Goal: Task Accomplishment & Management: Complete application form

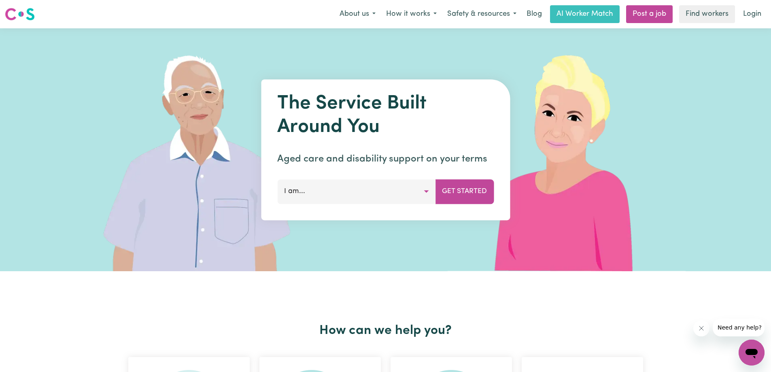
click at [427, 192] on button "I am..." at bounding box center [356, 191] width 158 height 24
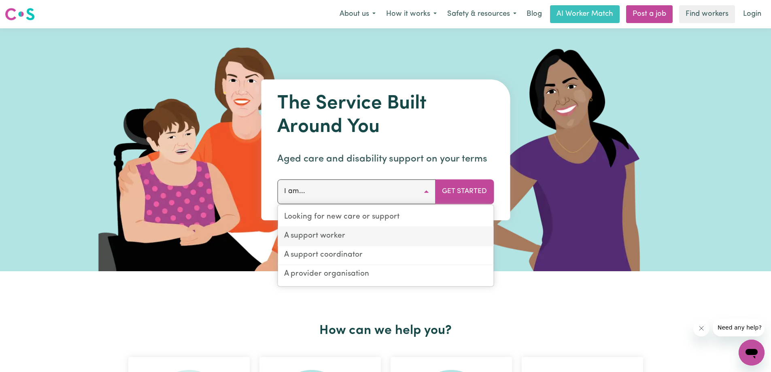
click at [355, 238] on link "A support worker" at bounding box center [386, 236] width 216 height 19
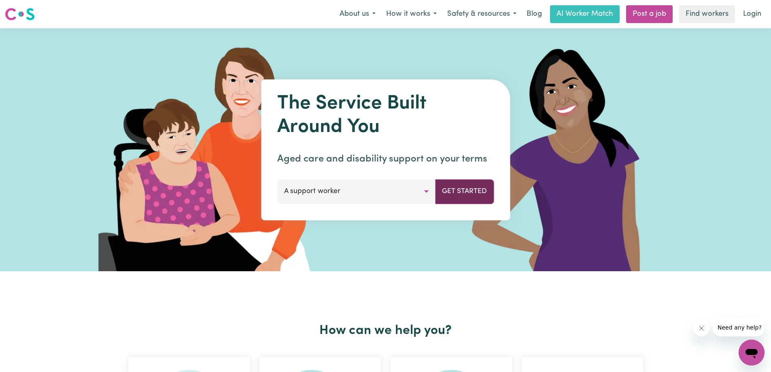
click at [457, 192] on button "Get Started" at bounding box center [464, 191] width 59 height 24
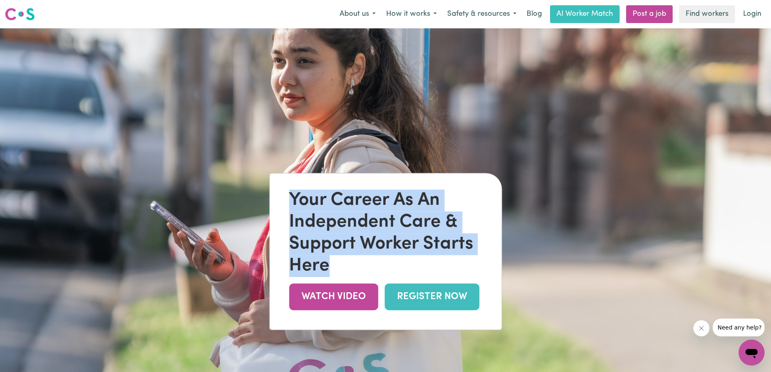
drag, startPoint x: 288, startPoint y: 199, endPoint x: 338, endPoint y: 266, distance: 83.6
click at [338, 266] on div "Your Career As An Independent Care & Support Worker Starts Here WATCH VIDEO REG…" at bounding box center [386, 252] width 232 height 156
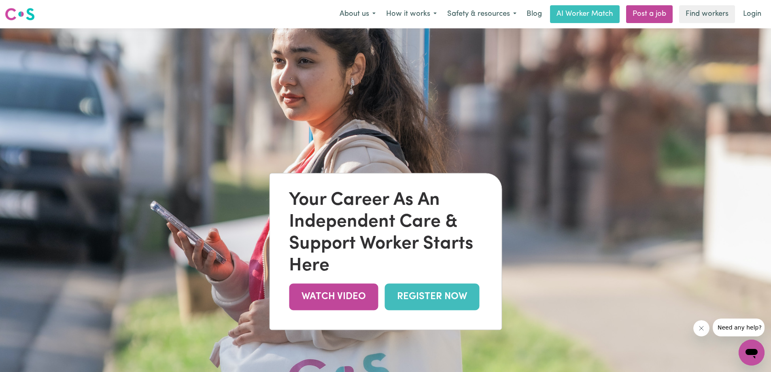
click at [398, 277] on div "Your Career As An Independent Care & Support Worker Starts Here WATCH VIDEO REG…" at bounding box center [386, 252] width 232 height 156
click at [421, 302] on link "REGISTER NOW" at bounding box center [432, 297] width 95 height 26
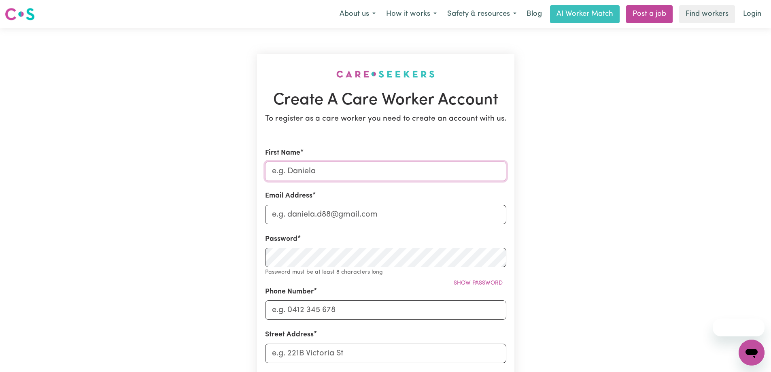
click at [322, 171] on input "First Name" at bounding box center [385, 171] width 241 height 19
type input "[PERSON_NAME]"
click at [317, 213] on input "Email Address" at bounding box center [385, 214] width 241 height 19
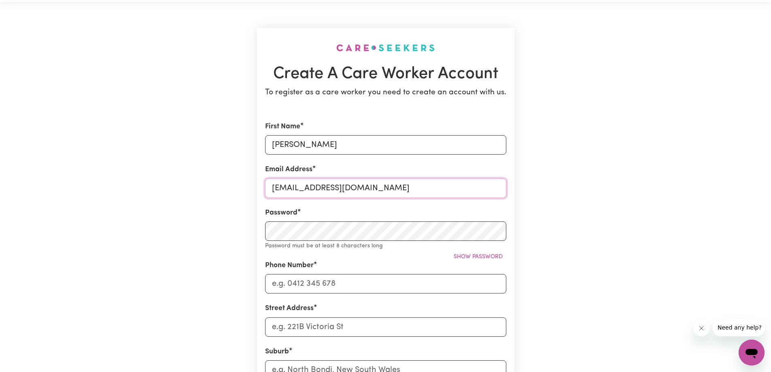
scroll to position [40, 0]
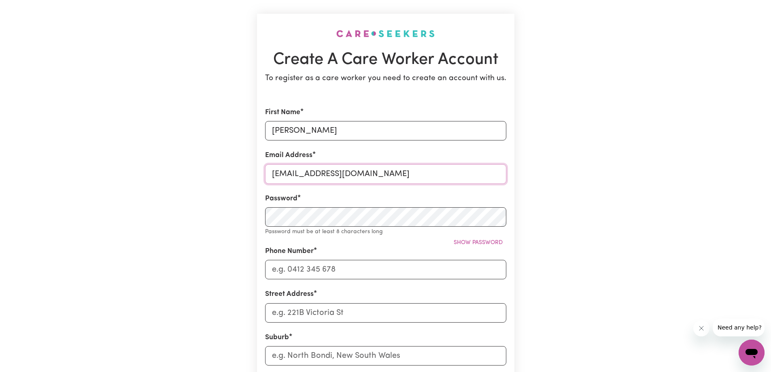
type input "[EMAIL_ADDRESS][DOMAIN_NAME]"
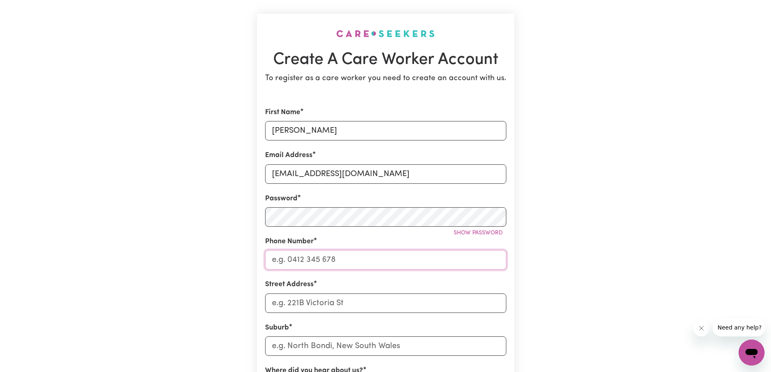
click at [321, 258] on input "Phone Number" at bounding box center [385, 259] width 241 height 19
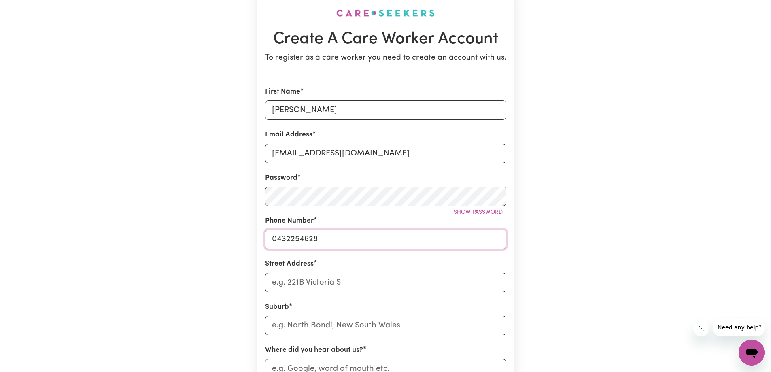
scroll to position [81, 0]
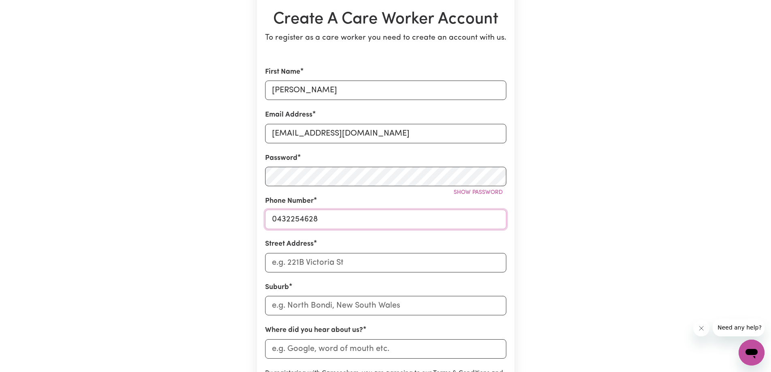
type input "0432254628"
click at [324, 265] on input "Street Address" at bounding box center [385, 262] width 241 height 19
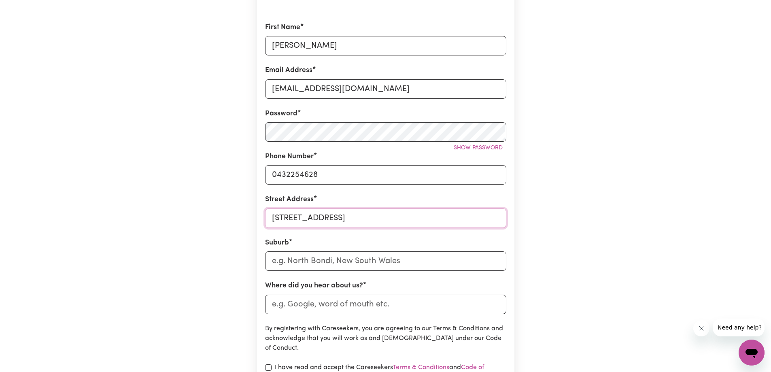
scroll to position [162, 0]
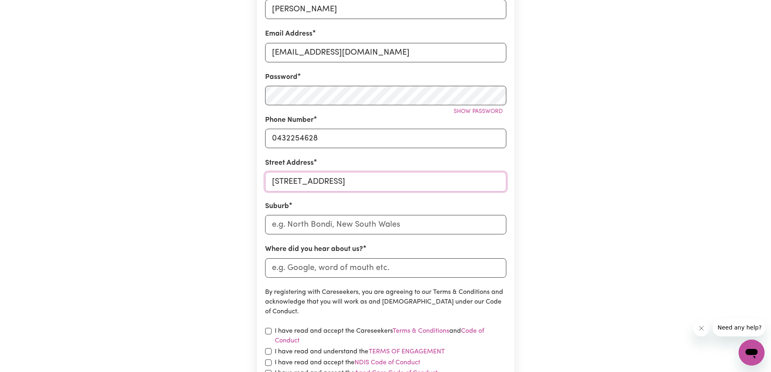
type input "[STREET_ADDRESS]"
click at [311, 225] on input "text" at bounding box center [385, 224] width 241 height 19
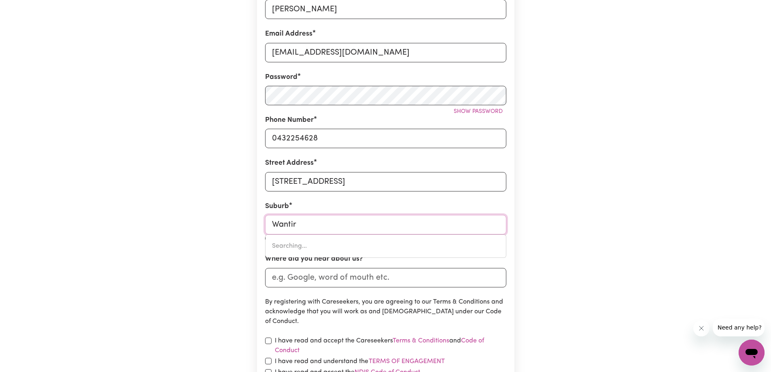
type input "Wantirn"
type input "WantirnA, [GEOGRAPHIC_DATA], 3152"
type input "Wantirna"
type input "Wantirna, [GEOGRAPHIC_DATA], 3152"
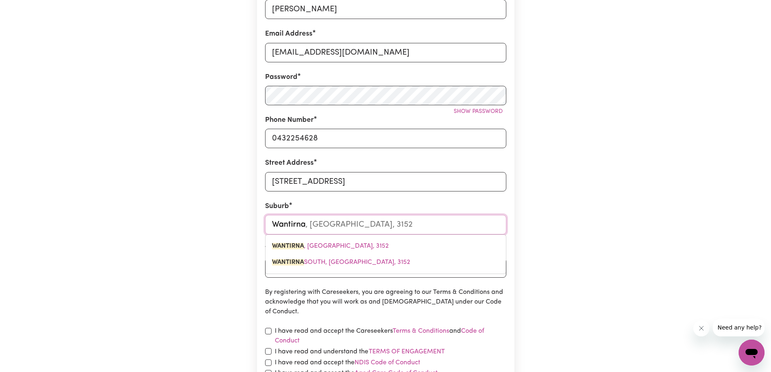
type input "Wantirna"
type input "[GEOGRAPHIC_DATA], 3152"
type input "Wantirna So"
type input "Wantirna SoUTH, [GEOGRAPHIC_DATA], 3152"
type input "Wantirna Sou"
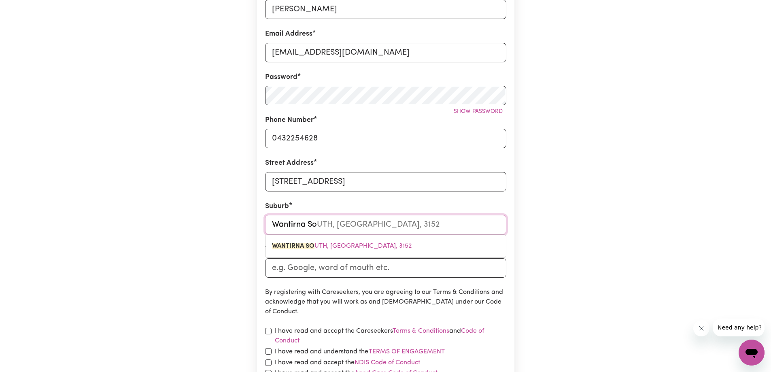
type input "[STREET_ADDRESS]"
type input "Wantirna Sout"
type input "Wantirna SoutH, [GEOGRAPHIC_DATA], 3152"
type input "Wantirna South"
type input "[GEOGRAPHIC_DATA]"
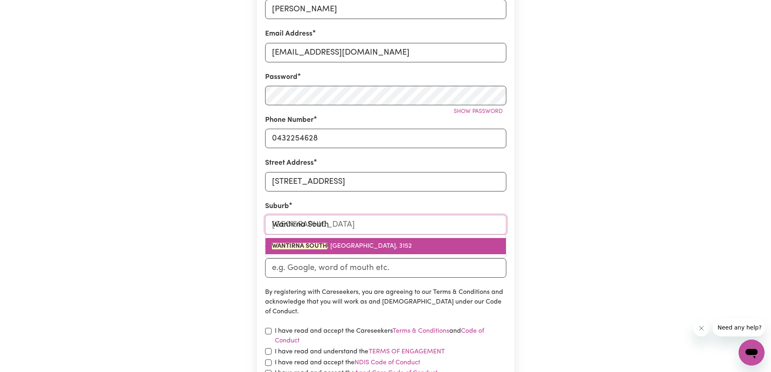
click at [317, 245] on mark "WANTIRNA SOUTH" at bounding box center [299, 246] width 55 height 6
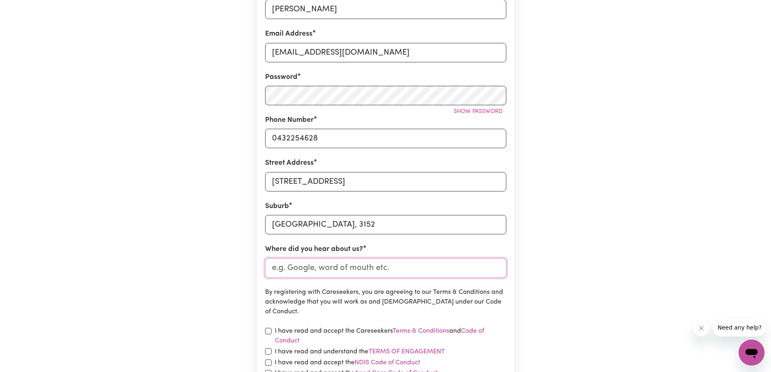
click at [311, 270] on input "Where did you hear about us?" at bounding box center [385, 267] width 241 height 19
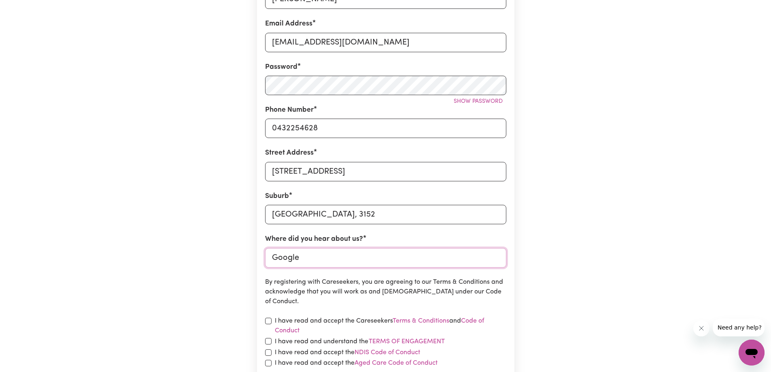
scroll to position [243, 0]
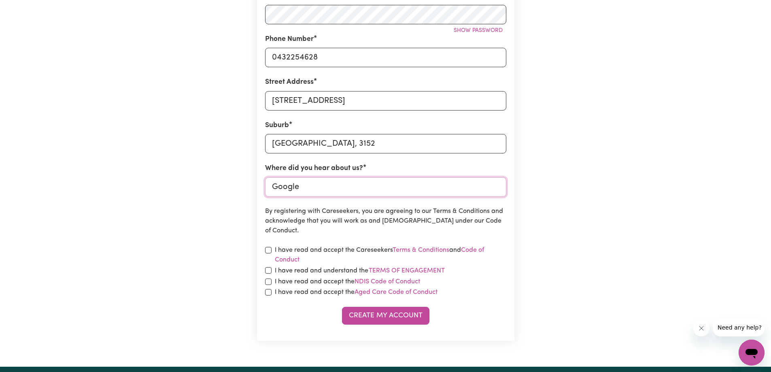
type input "Google"
click at [271, 252] on input "checkbox" at bounding box center [268, 250] width 6 height 6
checkbox input "true"
click at [270, 272] on input "checkbox" at bounding box center [268, 270] width 6 height 6
checkbox input "true"
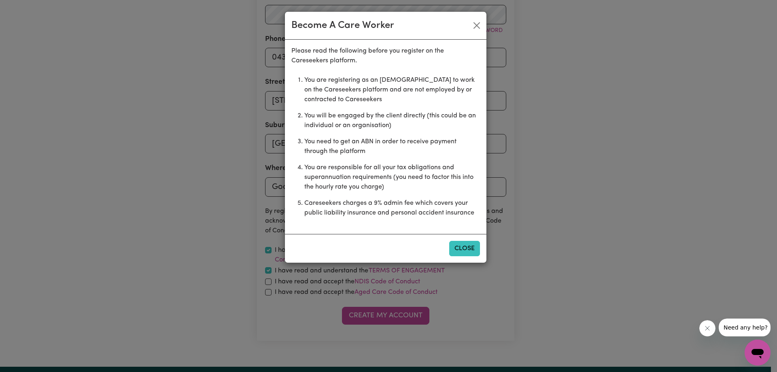
click at [464, 251] on button "Close" at bounding box center [464, 248] width 31 height 15
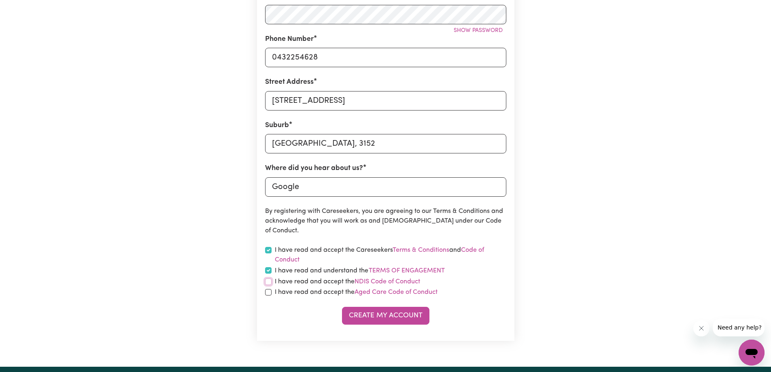
click at [266, 282] on input "checkbox" at bounding box center [268, 282] width 6 height 6
checkbox input "true"
click at [268, 293] on input "checkbox" at bounding box center [268, 292] width 6 height 6
checkbox input "true"
click at [384, 317] on button "Create My Account" at bounding box center [385, 316] width 87 height 18
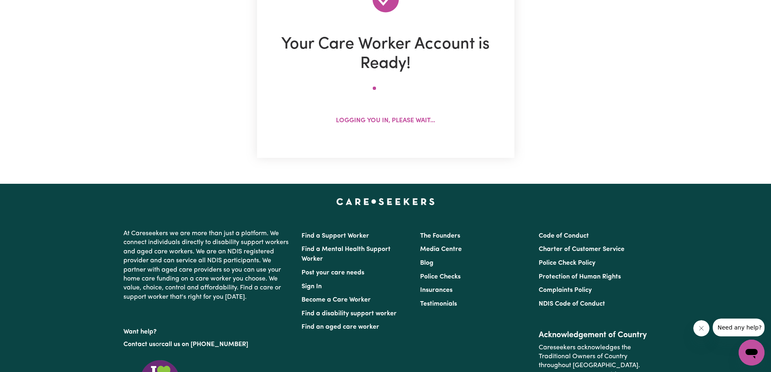
scroll to position [0, 0]
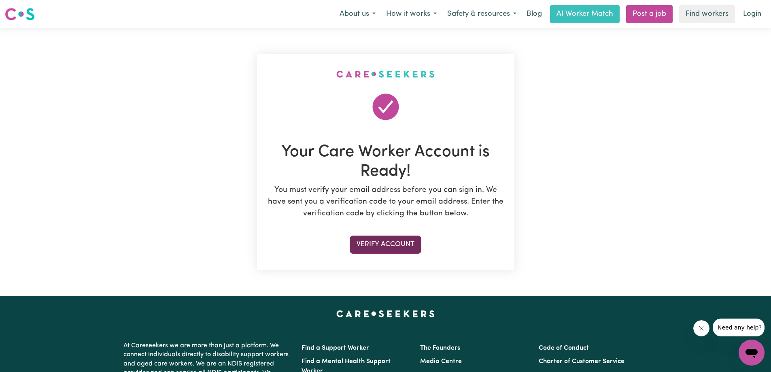
click at [415, 250] on button "Verify Account" at bounding box center [386, 245] width 72 height 18
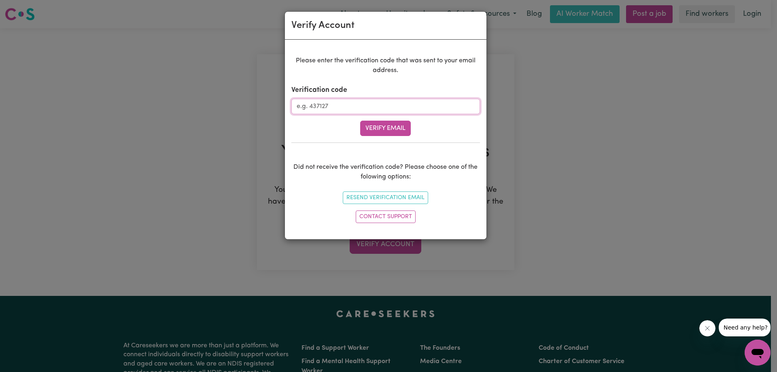
click at [398, 106] on input "Verification code" at bounding box center [385, 106] width 189 height 15
type input "843564"
click at [391, 130] on button "Verify Email" at bounding box center [385, 128] width 51 height 15
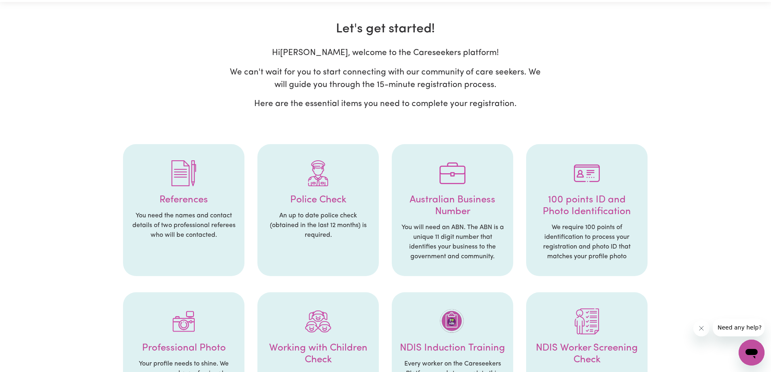
scroll to position [40, 0]
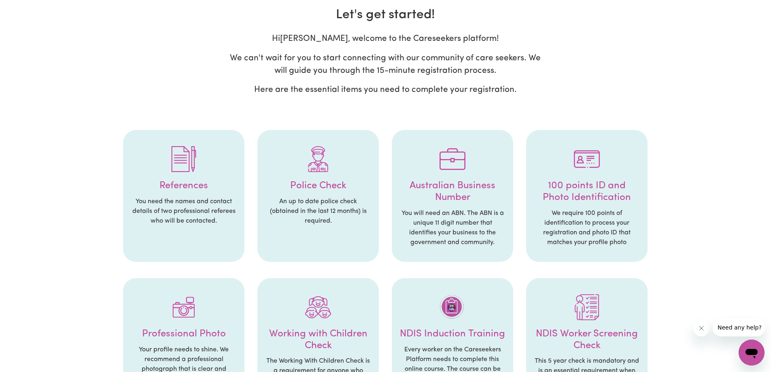
click at [195, 211] on p "You need the names and contact details of two professional referees who will be…" at bounding box center [183, 211] width 105 height 29
click at [300, 211] on p "An up to date police check (obtained in the last 12 months) is required." at bounding box center [318, 211] width 105 height 29
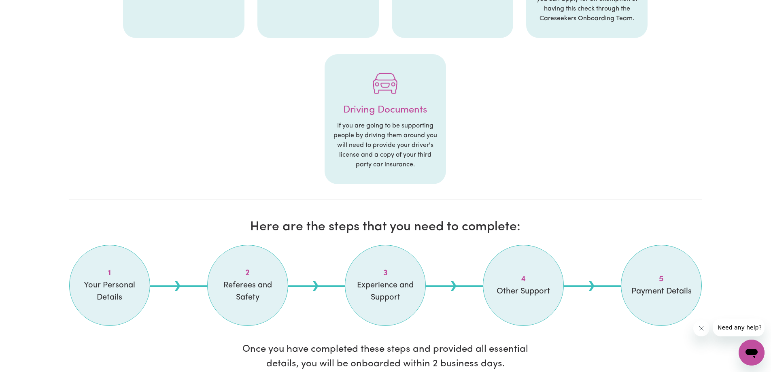
scroll to position [526, 0]
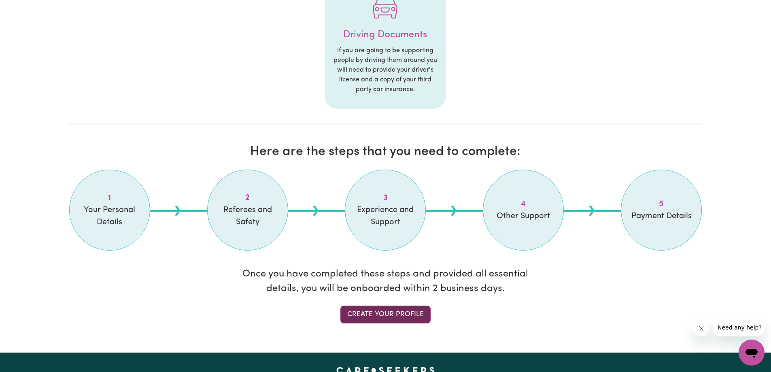
click at [385, 314] on link "Create your profile" at bounding box center [385, 315] width 90 height 18
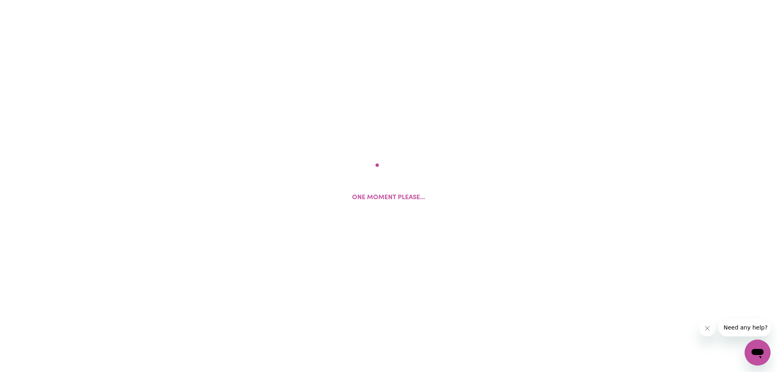
select select "Studying a healthcare related degree or qualification"
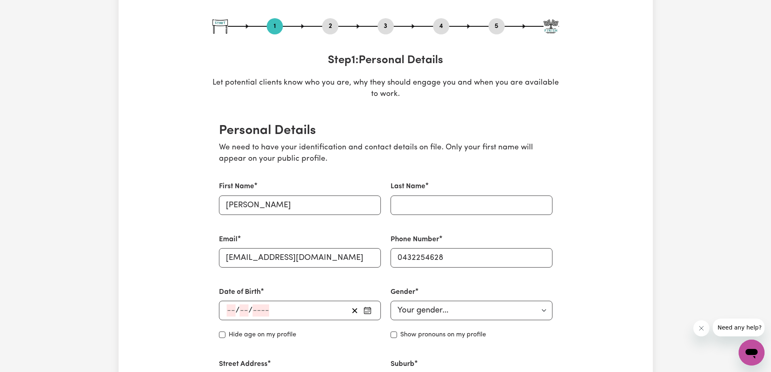
scroll to position [81, 0]
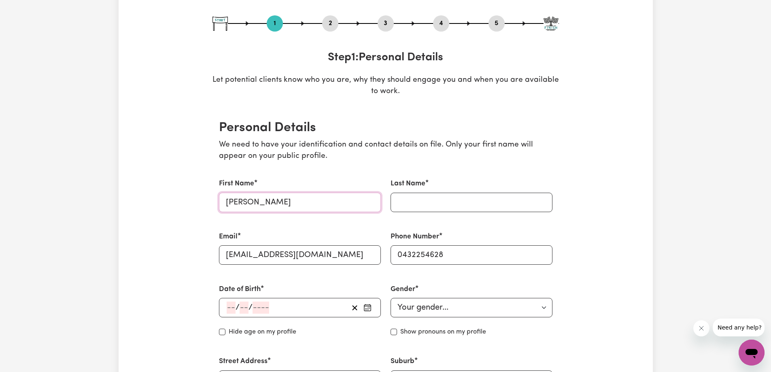
drag, startPoint x: 284, startPoint y: 204, endPoint x: 248, endPoint y: 205, distance: 36.0
click at [248, 205] on input "[PERSON_NAME]" at bounding box center [300, 202] width 162 height 19
type input "Jienuo"
click at [403, 201] on input "Last Name" at bounding box center [472, 202] width 162 height 19
type input "[PERSON_NAME]"
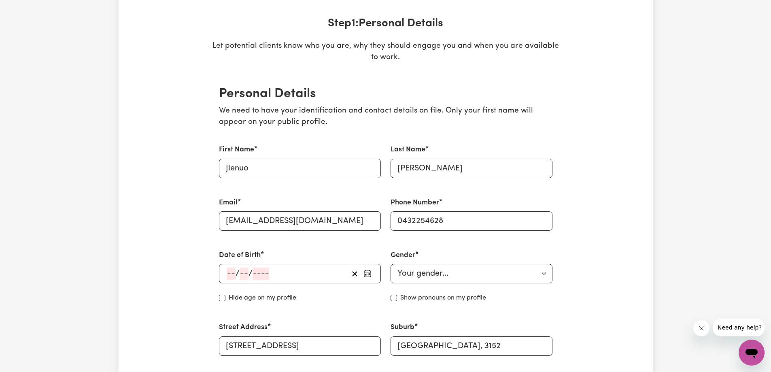
scroll to position [162, 0]
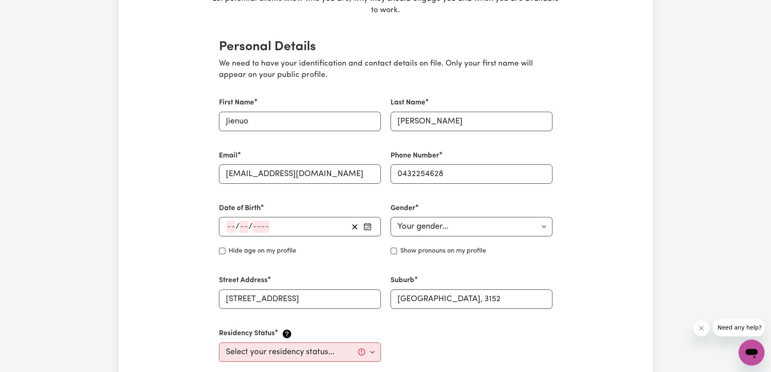
click at [233, 226] on input "number" at bounding box center [231, 227] width 9 height 12
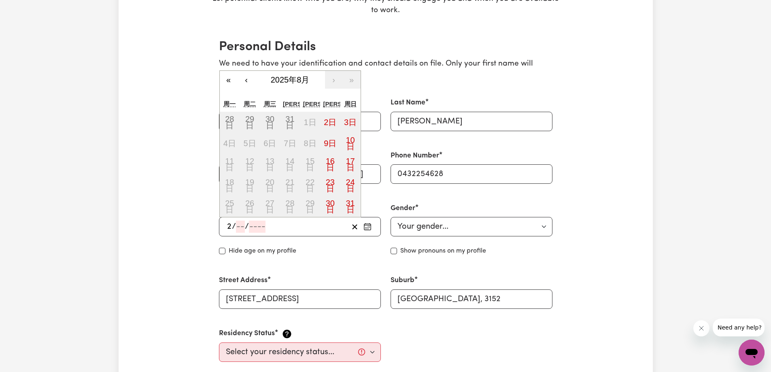
type input "27"
click at [243, 229] on input "03" at bounding box center [245, 227] width 10 height 12
type input "09"
type input "198"
type input "[DATE]"
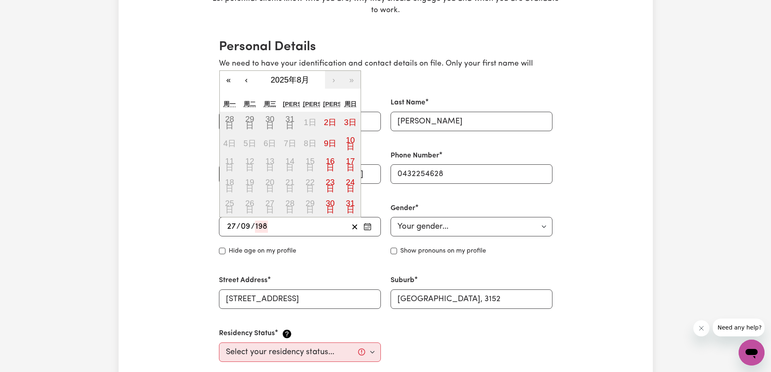
type input "9"
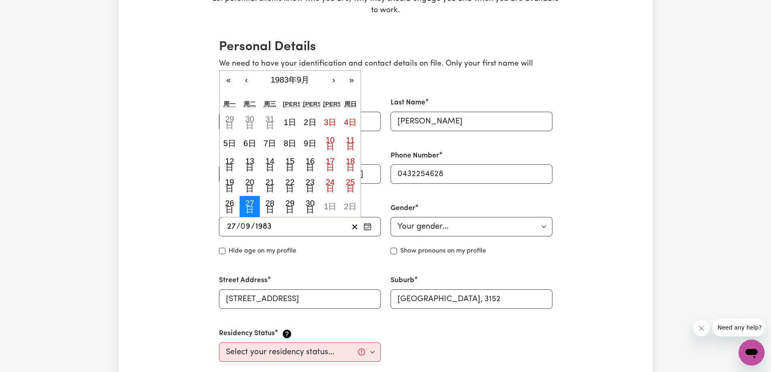
type input "1983"
click at [247, 202] on abbr "27日" at bounding box center [249, 206] width 9 height 15
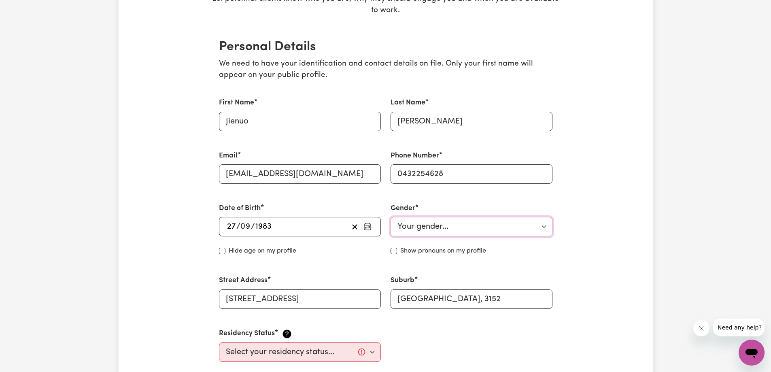
click at [421, 226] on select "Your gender... [DEMOGRAPHIC_DATA] [DEMOGRAPHIC_DATA] [DEMOGRAPHIC_DATA] Other P…" at bounding box center [472, 226] width 162 height 19
select select "[DEMOGRAPHIC_DATA]"
click at [391, 217] on select "Your gender... [DEMOGRAPHIC_DATA] [DEMOGRAPHIC_DATA] [DEMOGRAPHIC_DATA] Other P…" at bounding box center [472, 226] width 162 height 19
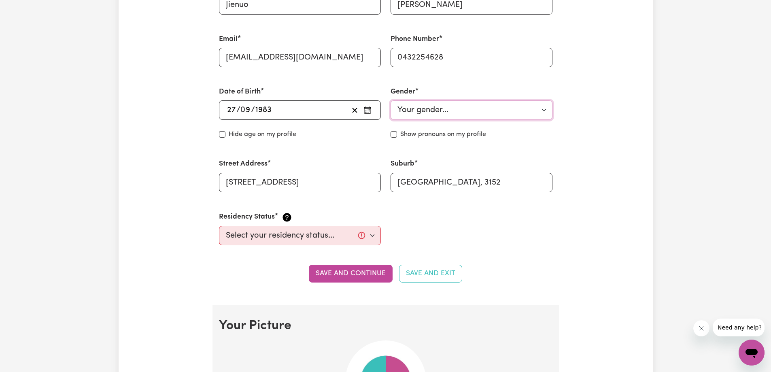
scroll to position [283, 0]
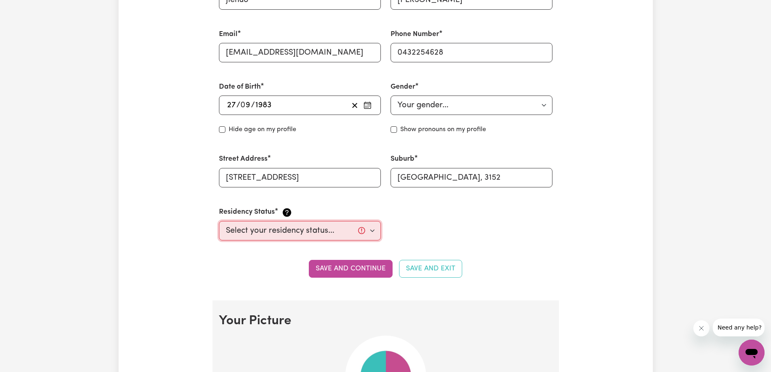
click at [296, 232] on select "Select your residency status... [DEMOGRAPHIC_DATA] citizen Australian PR [DEMOG…" at bounding box center [300, 230] width 162 height 19
select select "[DEMOGRAPHIC_DATA] Citizen"
click at [219, 221] on select "Select your residency status... [DEMOGRAPHIC_DATA] citizen Australian PR [DEMOG…" at bounding box center [300, 230] width 162 height 19
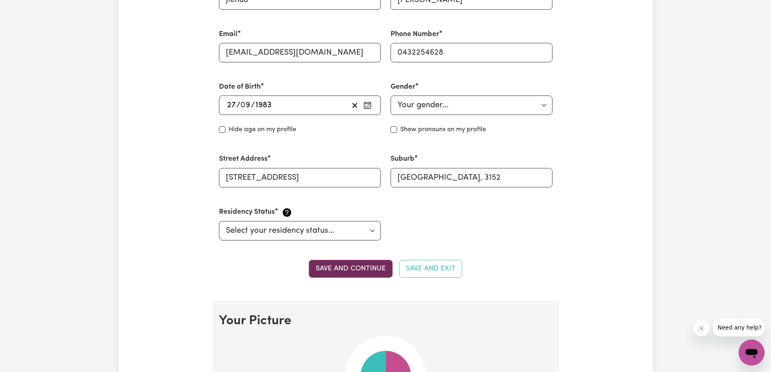
click at [340, 268] on button "Save and continue" at bounding box center [351, 269] width 84 height 18
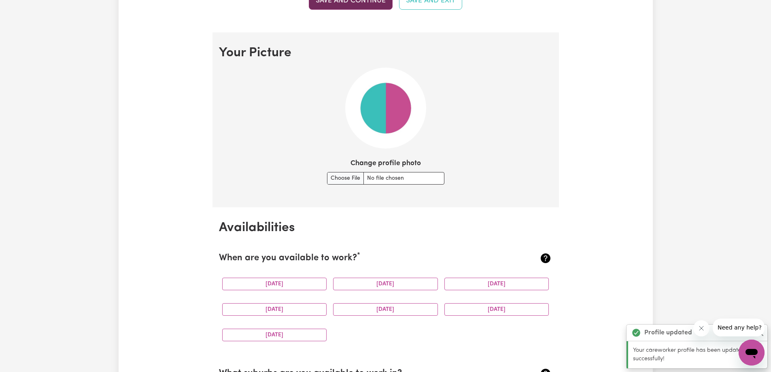
scroll to position [584, 0]
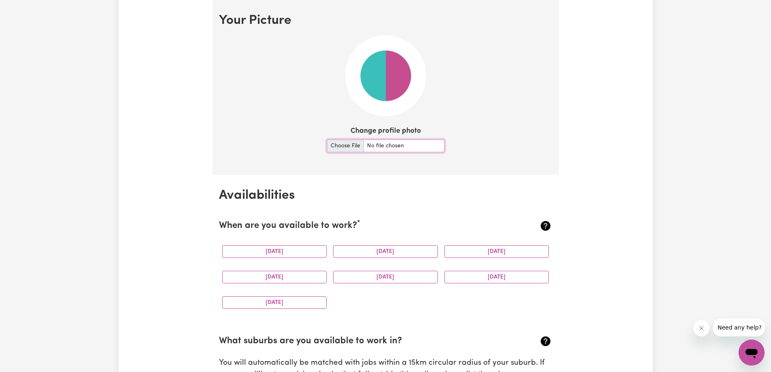
click at [343, 147] on input "Change profile photo" at bounding box center [385, 146] width 117 height 13
type input "C:\fakepath\图片_20240919211407.jpg"
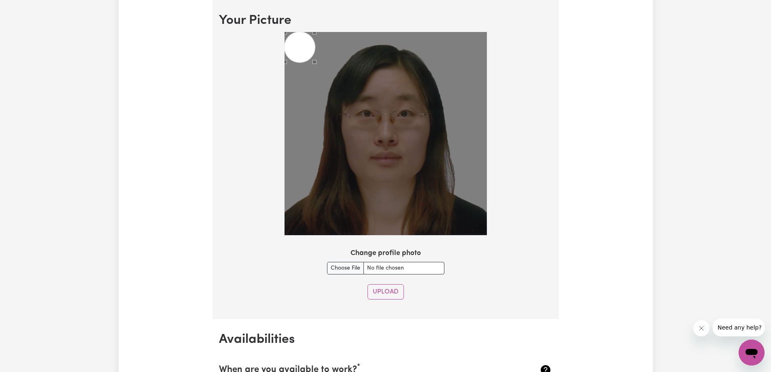
click at [451, 170] on img at bounding box center [386, 133] width 202 height 203
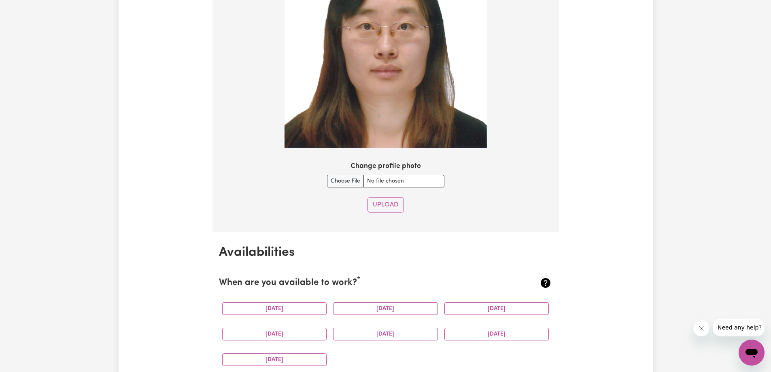
scroll to position [746, 0]
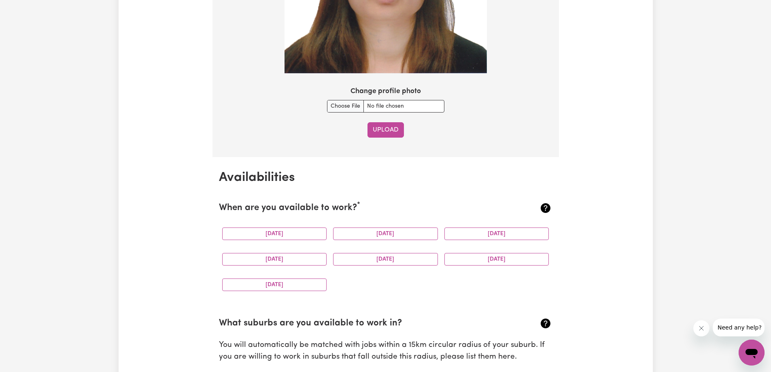
click at [390, 131] on button "Upload" at bounding box center [386, 129] width 36 height 15
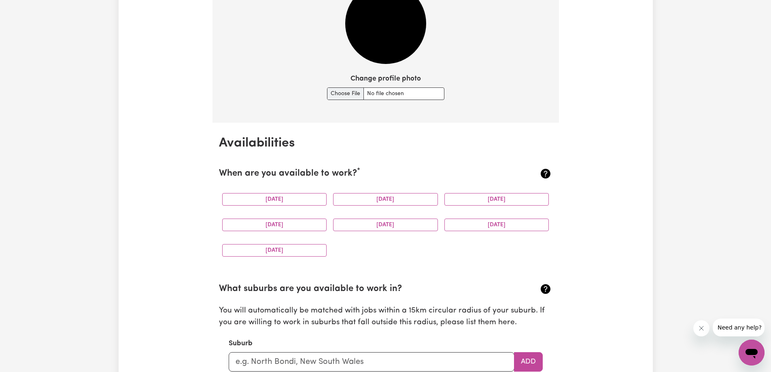
scroll to position [637, 0]
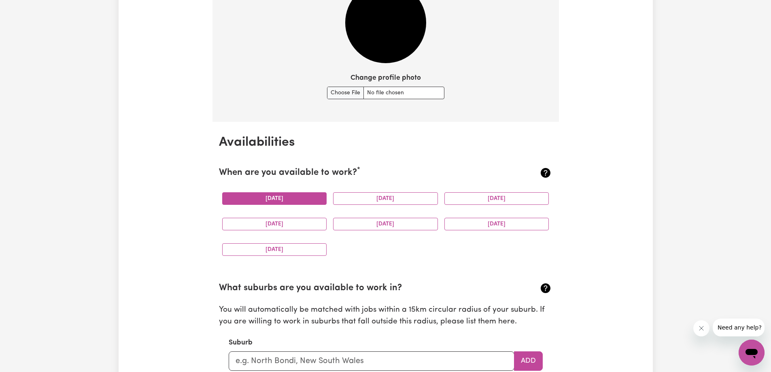
click at [306, 199] on button "[DATE]" at bounding box center [274, 198] width 105 height 13
click at [371, 202] on button "[DATE]" at bounding box center [385, 198] width 105 height 13
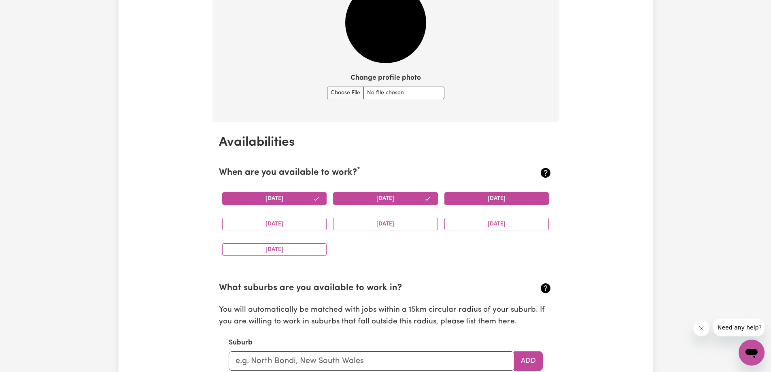
click at [451, 200] on button "[DATE]" at bounding box center [496, 198] width 105 height 13
click at [269, 222] on button "[DATE]" at bounding box center [274, 224] width 105 height 13
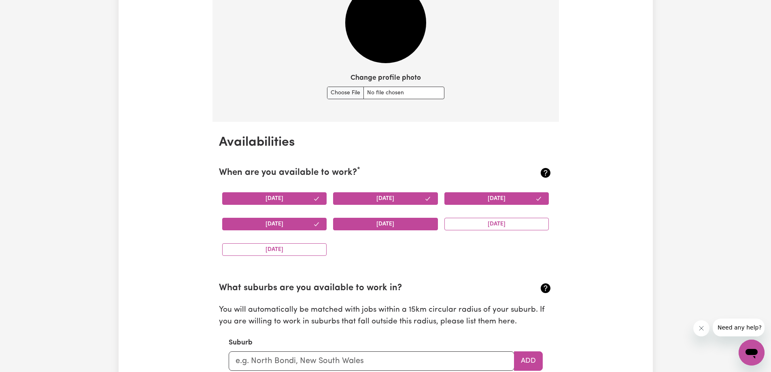
click at [367, 222] on button "[DATE]" at bounding box center [385, 224] width 105 height 13
click at [453, 223] on button "[DATE]" at bounding box center [496, 224] width 105 height 13
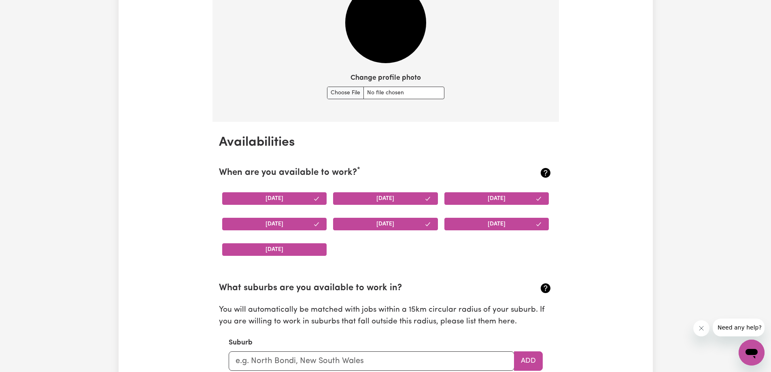
click at [263, 250] on button "[DATE]" at bounding box center [274, 249] width 105 height 13
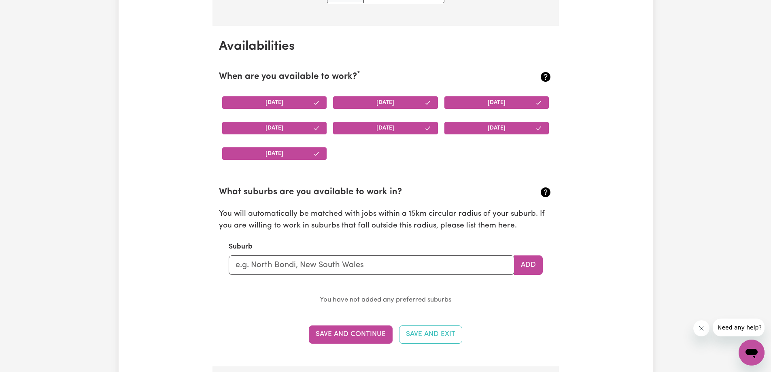
scroll to position [758, 0]
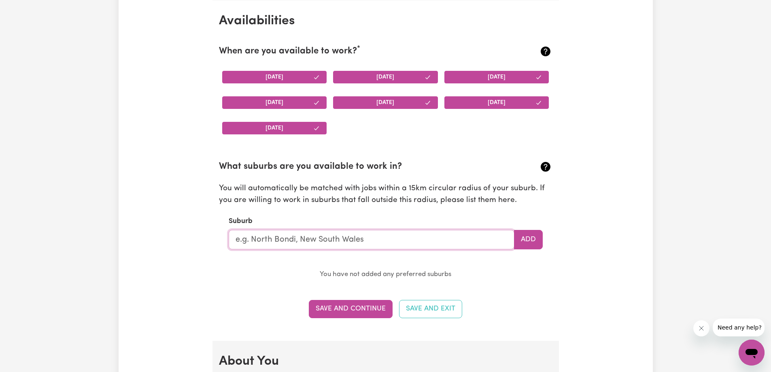
click at [383, 243] on input "text" at bounding box center [372, 239] width 286 height 19
type input "Wantirna South"
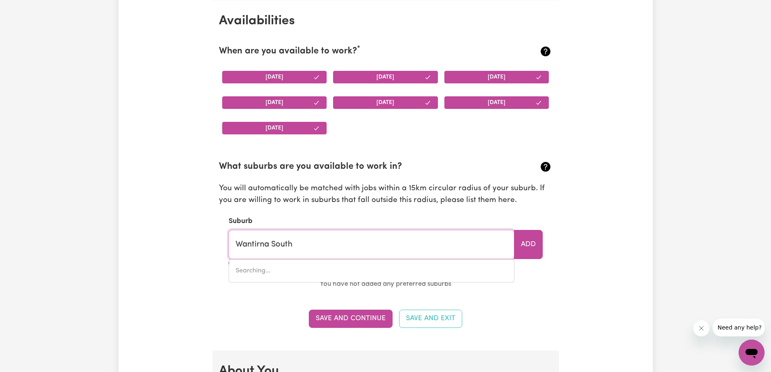
type input "[GEOGRAPHIC_DATA]"
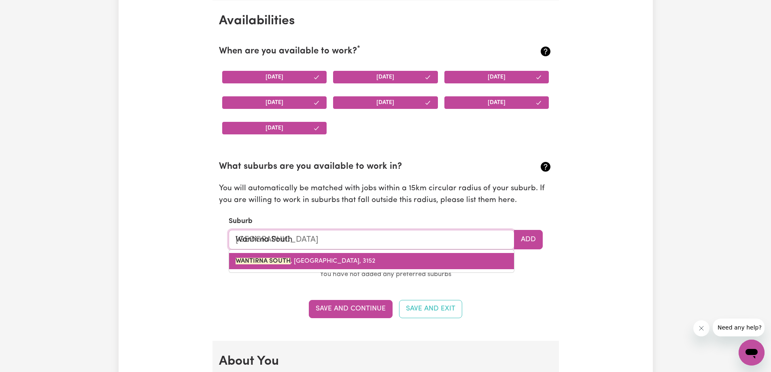
click at [484, 260] on link "[GEOGRAPHIC_DATA], 3152" at bounding box center [371, 261] width 285 height 16
type input "[GEOGRAPHIC_DATA], 3152"
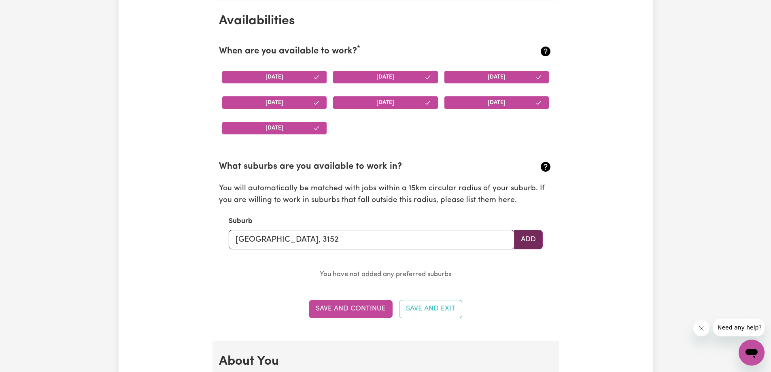
click at [529, 242] on button "Add" at bounding box center [528, 239] width 29 height 19
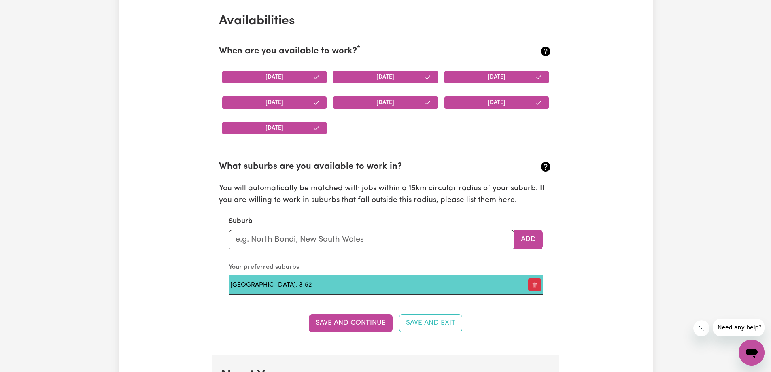
click at [340, 283] on td "[GEOGRAPHIC_DATA], 3152" at bounding box center [361, 284] width 264 height 19
click at [535, 285] on icon "button" at bounding box center [535, 285] width 6 height 6
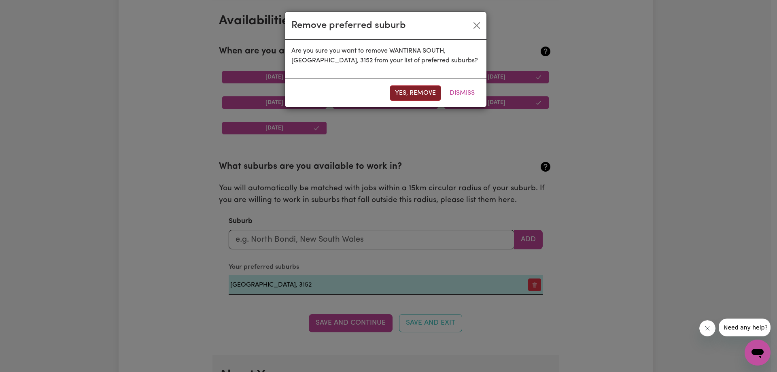
click at [417, 92] on button "Yes, remove" at bounding box center [415, 92] width 51 height 15
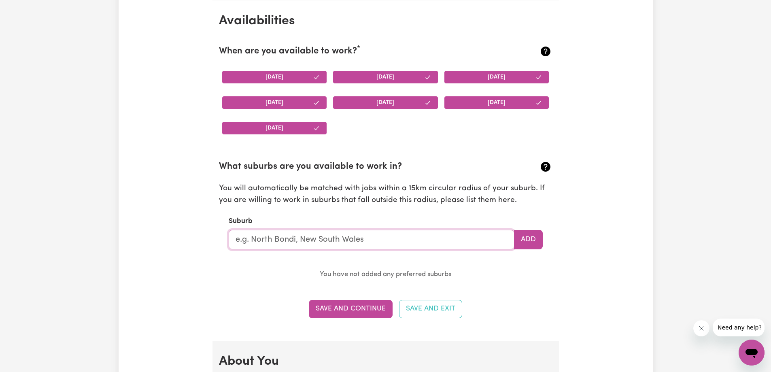
click at [343, 242] on input "text" at bounding box center [372, 239] width 286 height 19
type input "Wantirna South"
type input "[GEOGRAPHIC_DATA]"
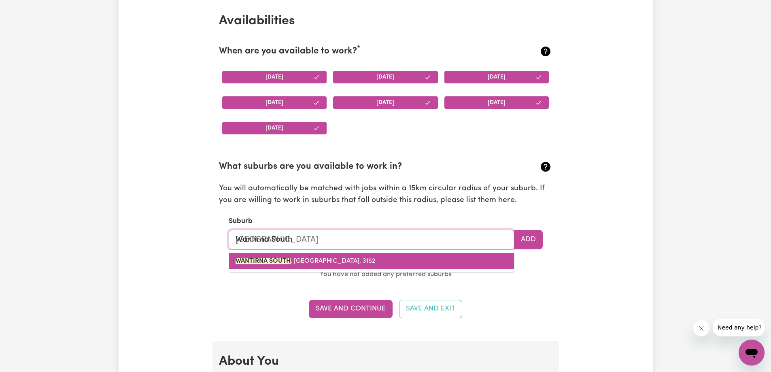
click at [471, 260] on link "[GEOGRAPHIC_DATA], 3152" at bounding box center [371, 261] width 285 height 16
type input "[GEOGRAPHIC_DATA], 3152"
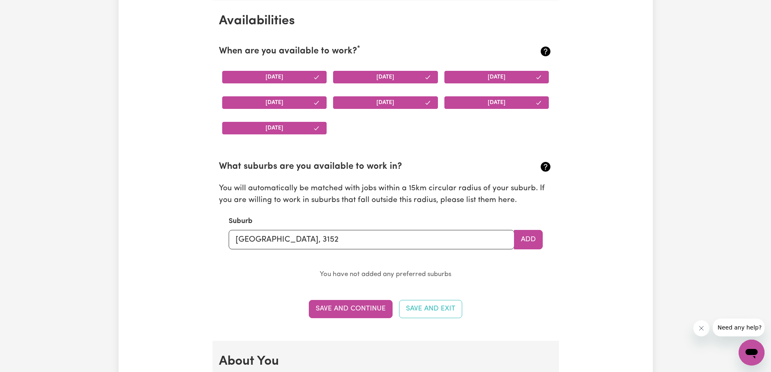
click at [504, 284] on section "Availabilities When are you available to work? * [DATE] [DATE] [DATE] [DATE] [D…" at bounding box center [386, 170] width 347 height 340
click at [374, 310] on button "Save and Continue" at bounding box center [351, 309] width 84 height 18
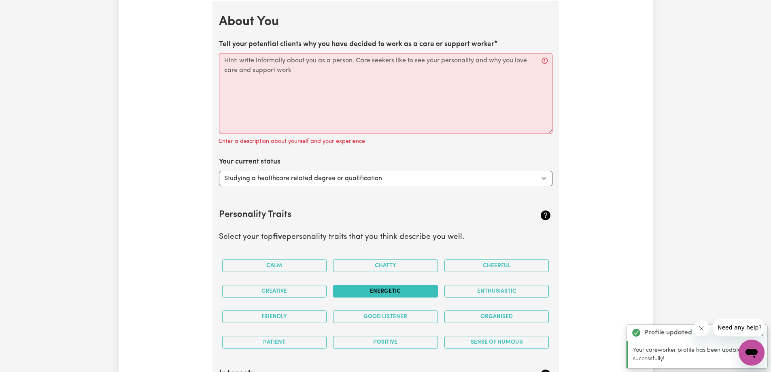
scroll to position [1099, 0]
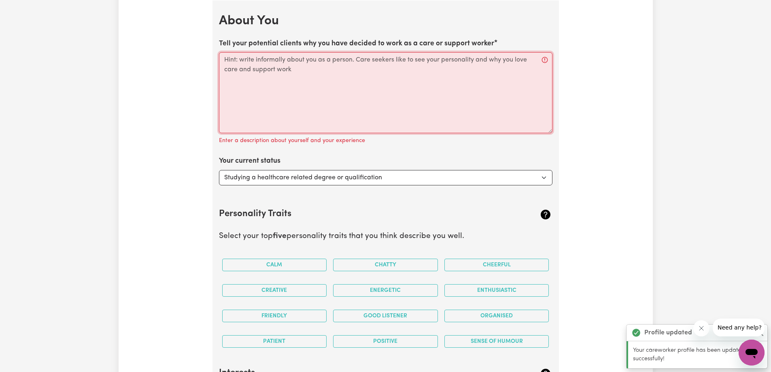
click at [283, 77] on textarea "Tell your potential clients why you have decided to work as a care or support w…" at bounding box center [386, 92] width 334 height 81
